Goal: Check status: Check status

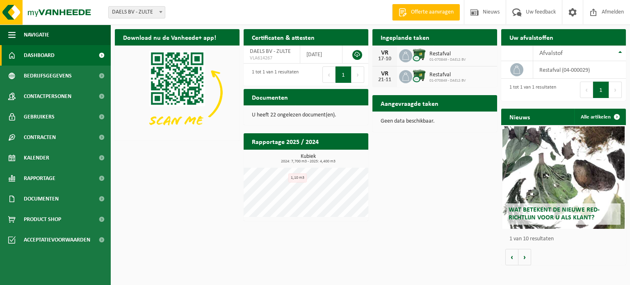
click at [399, 39] on h2 "Ingeplande taken" at bounding box center [404, 37] width 65 height 16
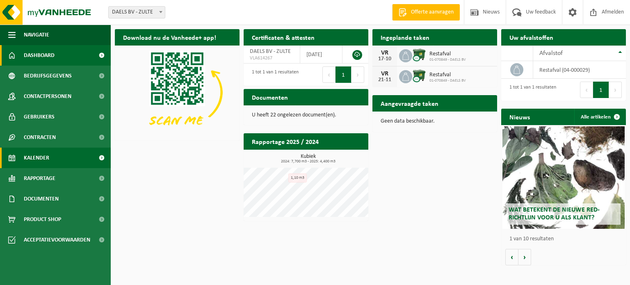
click at [28, 161] on span "Kalender" at bounding box center [36, 158] width 25 height 20
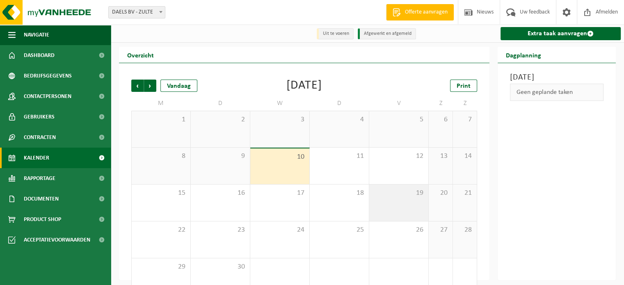
click at [385, 206] on div "19" at bounding box center [398, 202] width 59 height 36
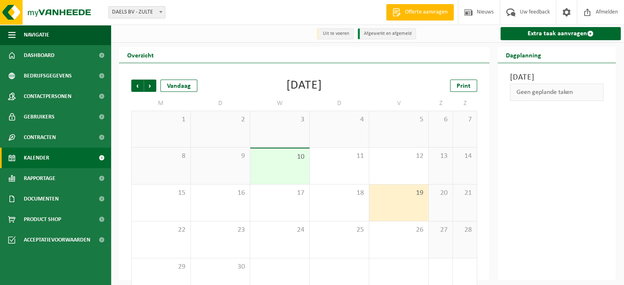
click at [385, 206] on div "19" at bounding box center [398, 202] width 59 height 36
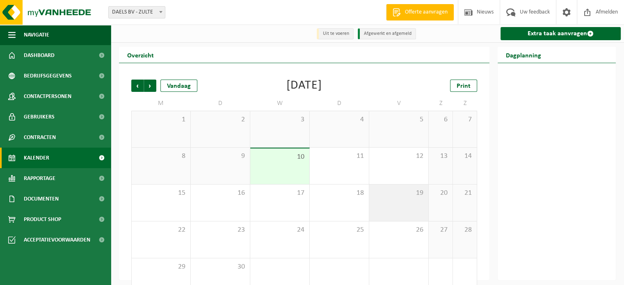
click at [389, 205] on div "19" at bounding box center [398, 202] width 59 height 36
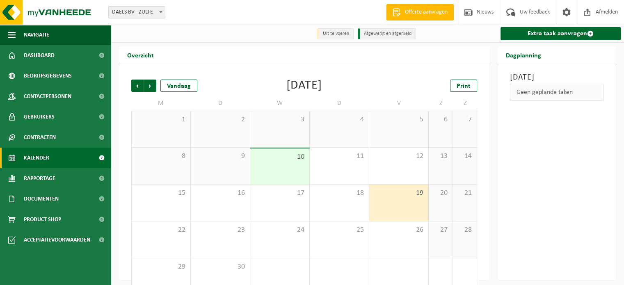
click at [592, 101] on div "Geen geplande taken" at bounding box center [556, 92] width 93 height 17
click at [603, 11] on span "Afmelden" at bounding box center [606, 12] width 26 height 24
